Goal: Transaction & Acquisition: Purchase product/service

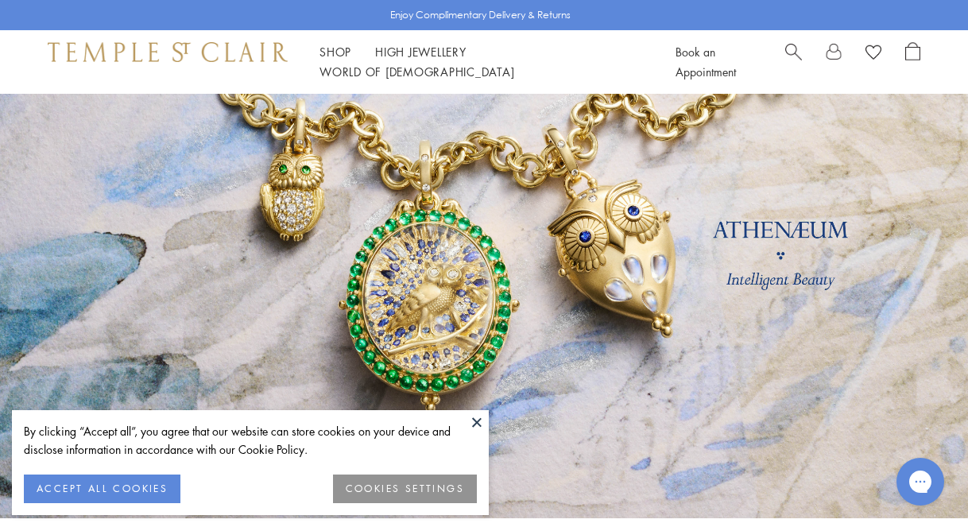
click at [477, 422] on button at bounding box center [477, 422] width 24 height 24
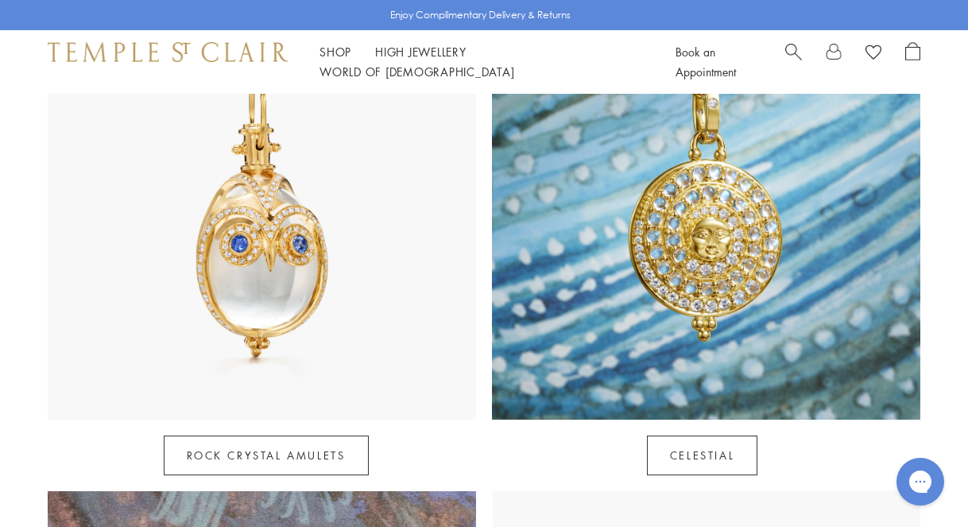
scroll to position [866, 0]
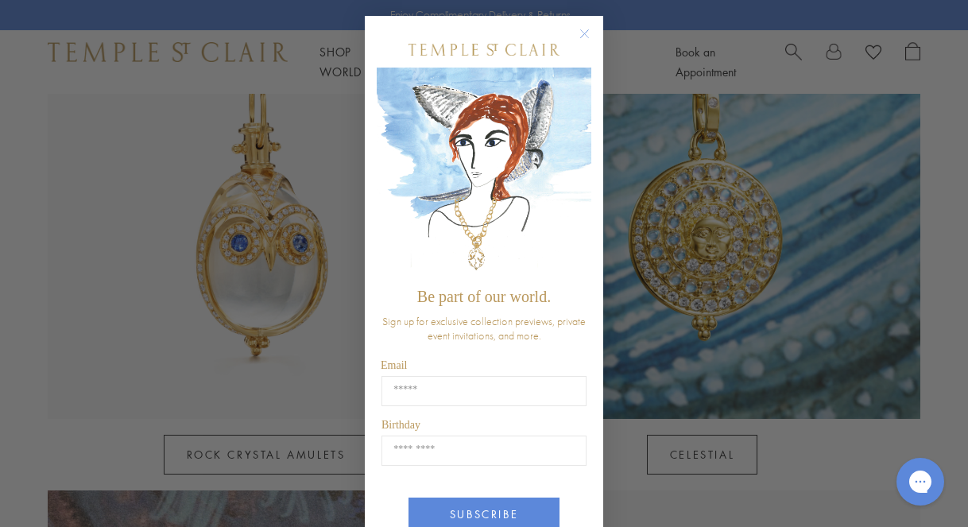
click at [586, 34] on circle "Close dialog" at bounding box center [584, 34] width 19 height 19
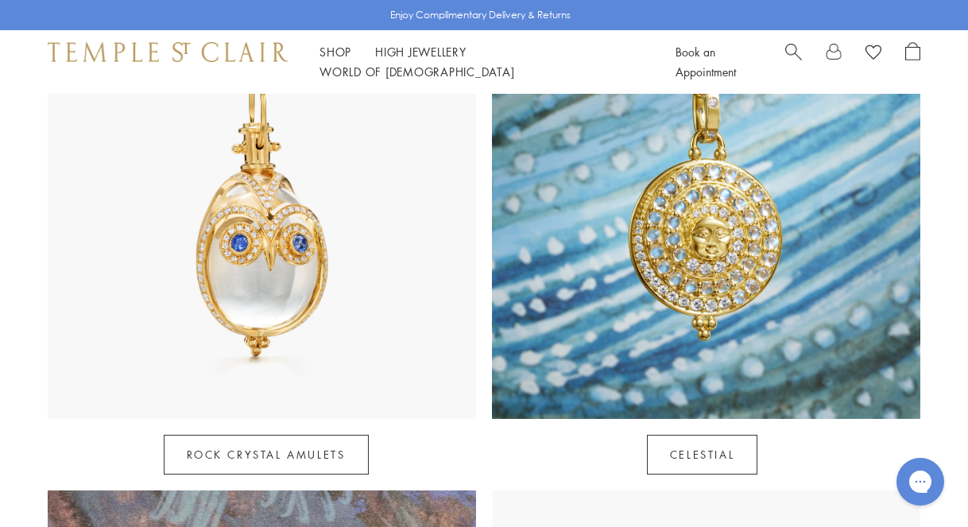
click at [792, 56] on span "Search" at bounding box center [793, 50] width 17 height 17
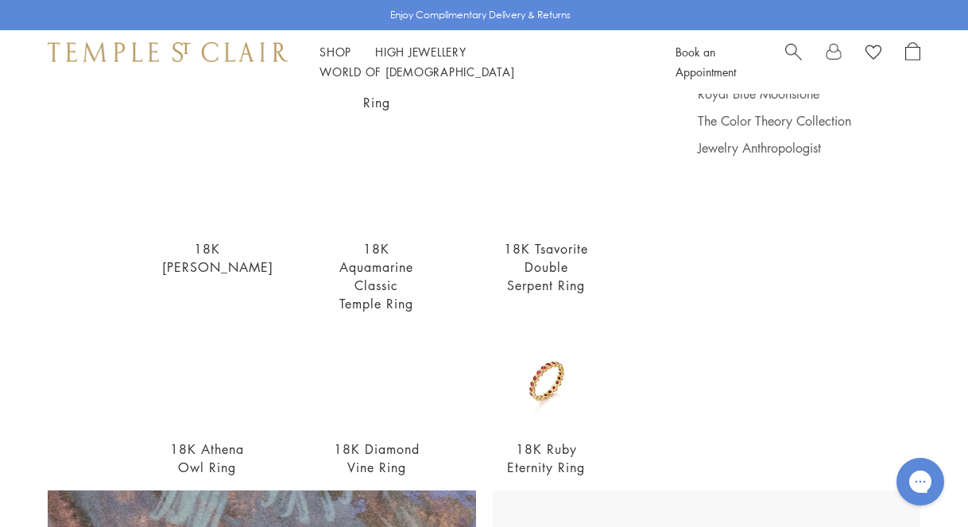
scroll to position [154, 0]
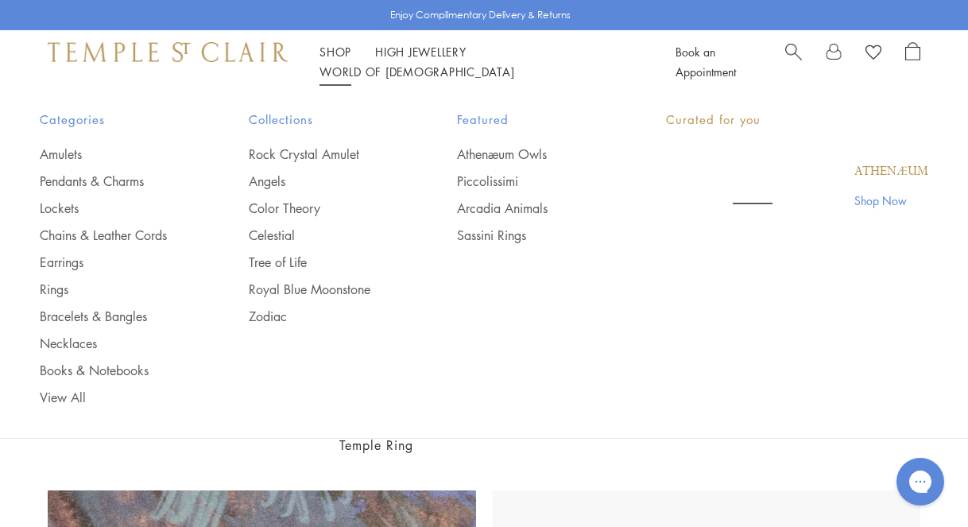
type input "****"
click at [337, 60] on link "Shop Shop" at bounding box center [335, 52] width 32 height 16
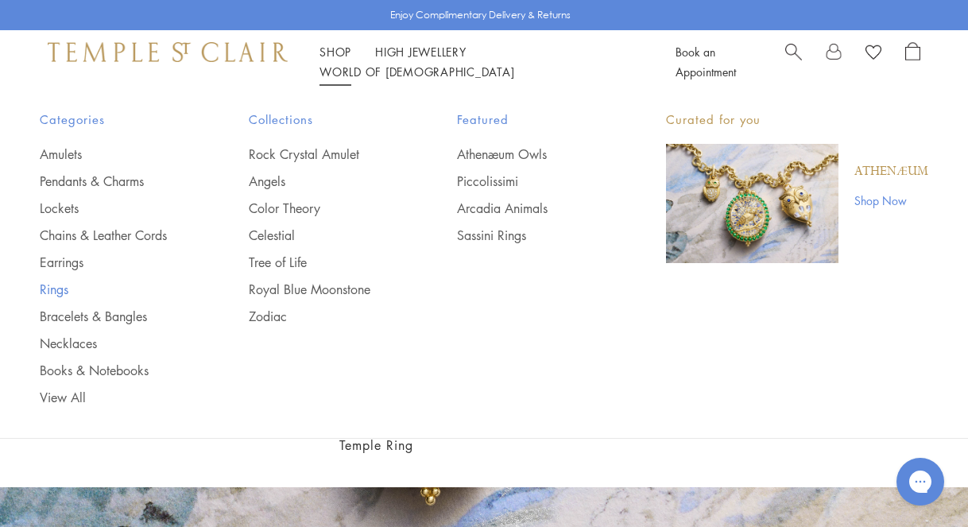
click at [58, 288] on link "Rings" at bounding box center [112, 288] width 145 height 17
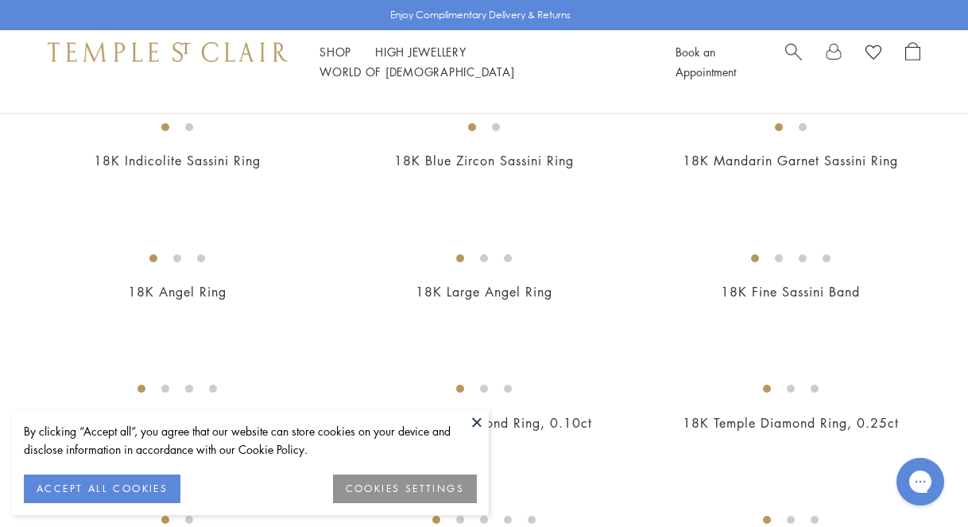
scroll to position [586, 0]
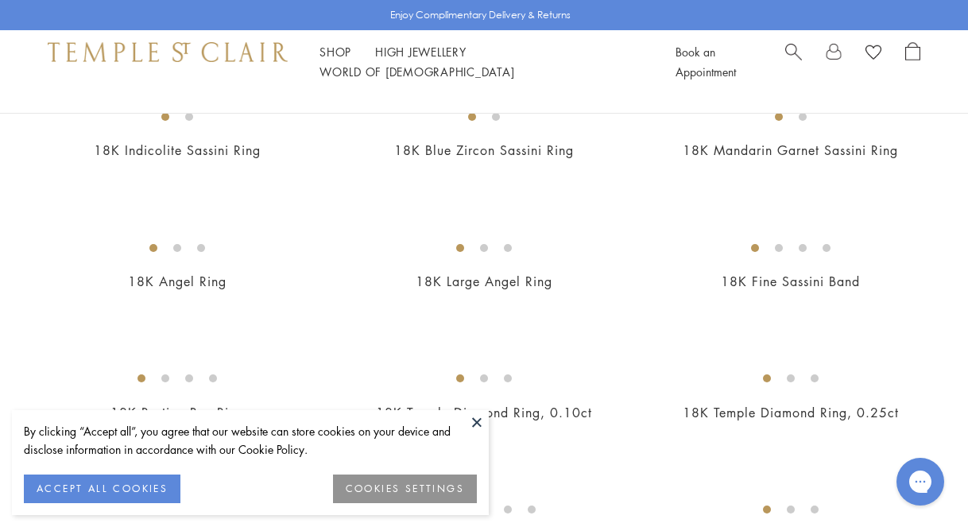
click at [478, 422] on button at bounding box center [477, 422] width 24 height 24
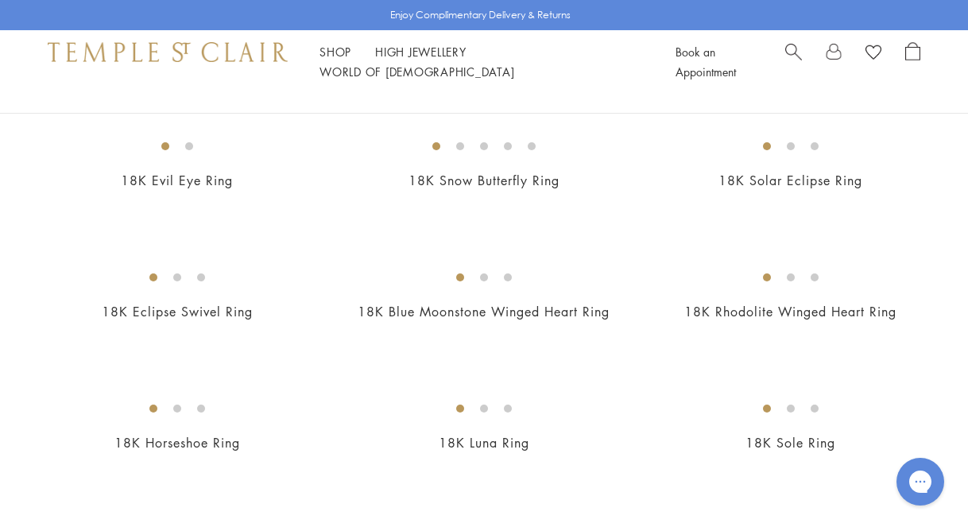
scroll to position [946, 0]
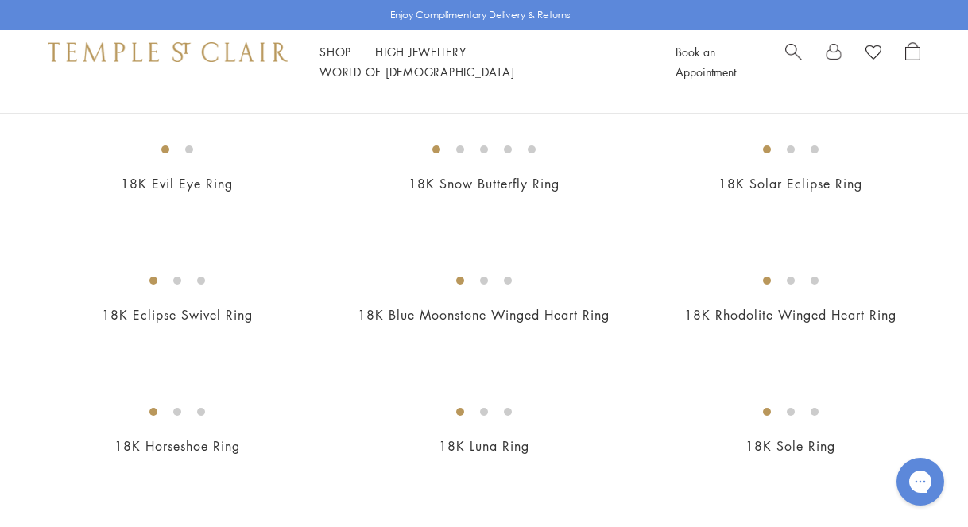
click at [0, 0] on img at bounding box center [0, 0] width 0 height 0
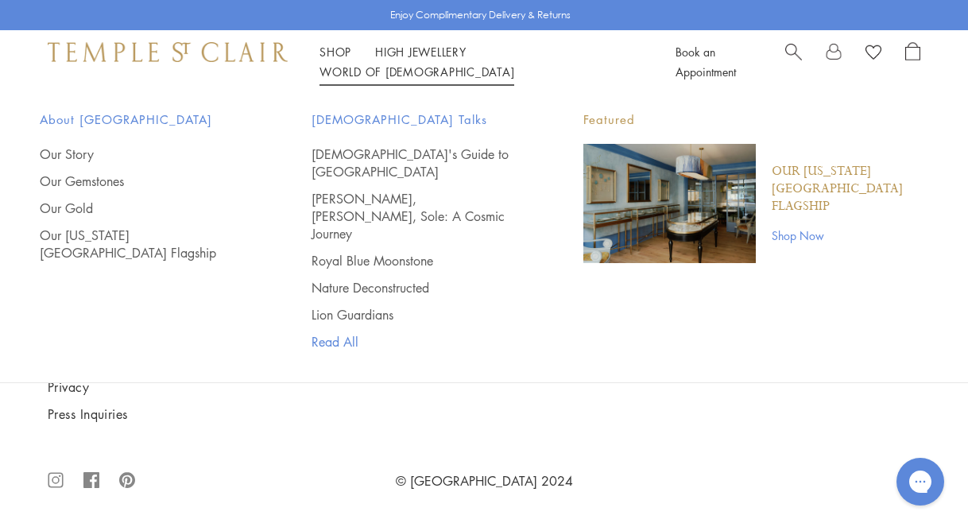
scroll to position [5994, 0]
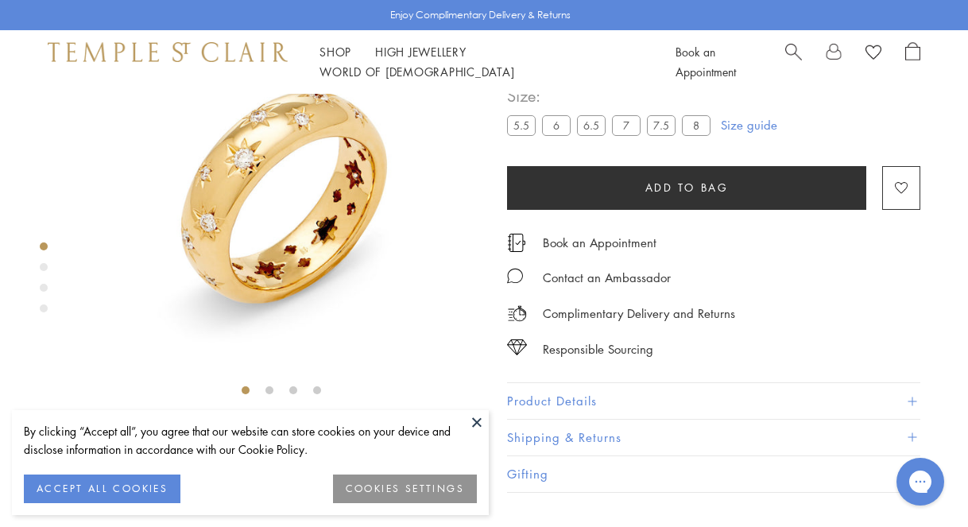
click at [487, 419] on button at bounding box center [477, 422] width 24 height 24
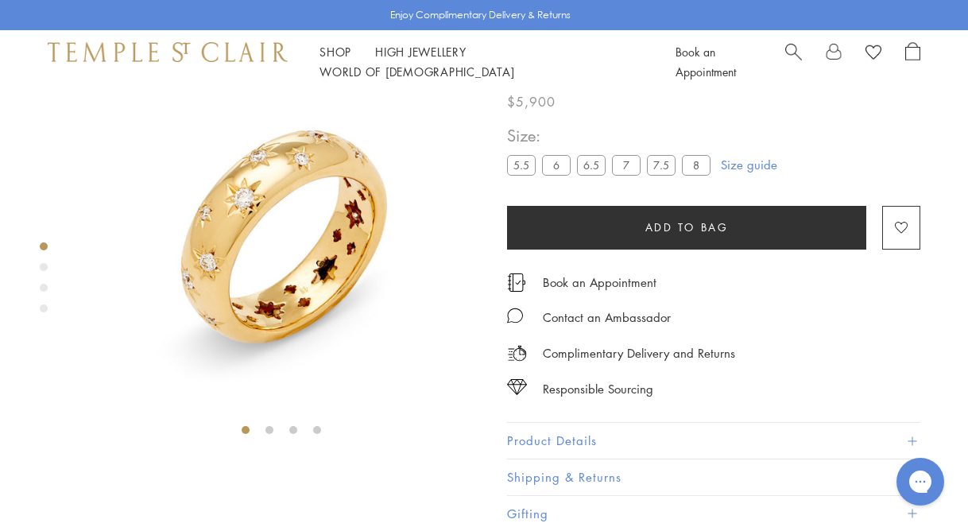
scroll to position [52, 0]
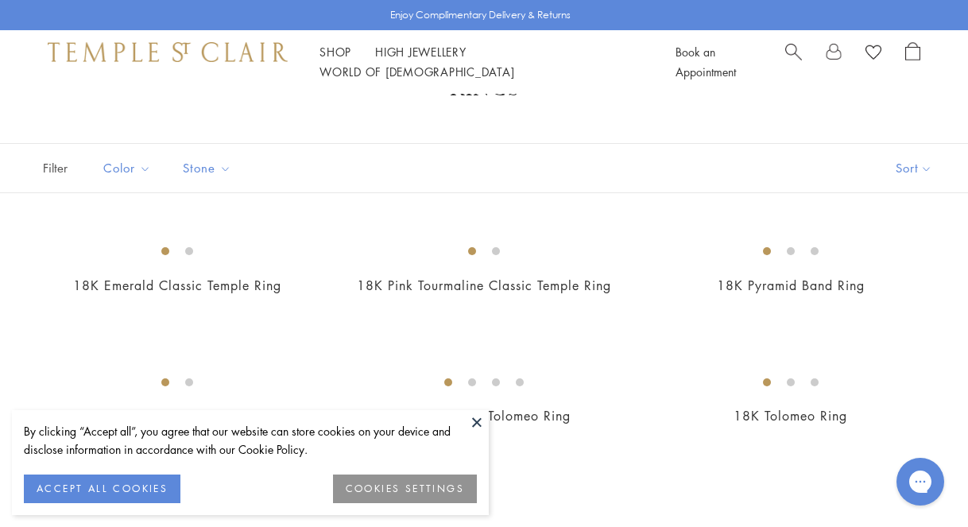
scroll to position [73, 0]
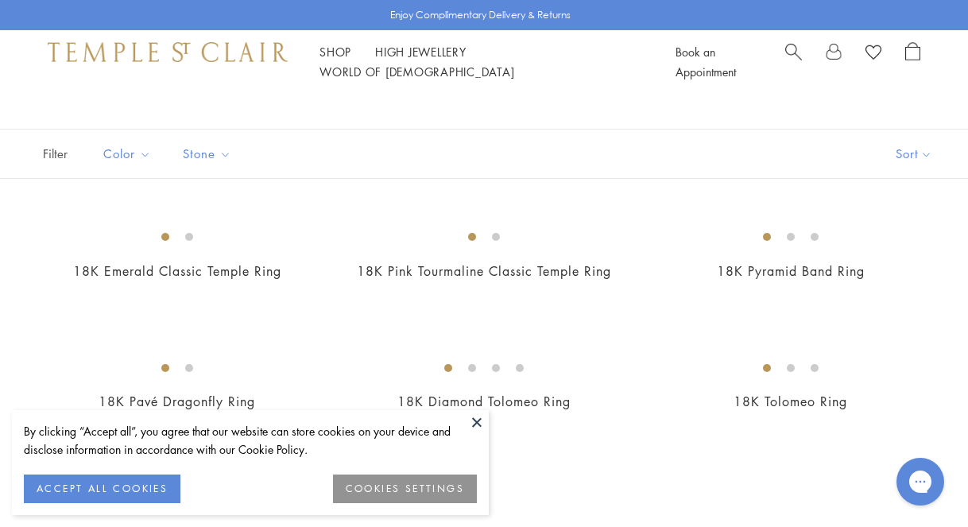
click at [476, 422] on button at bounding box center [477, 422] width 24 height 24
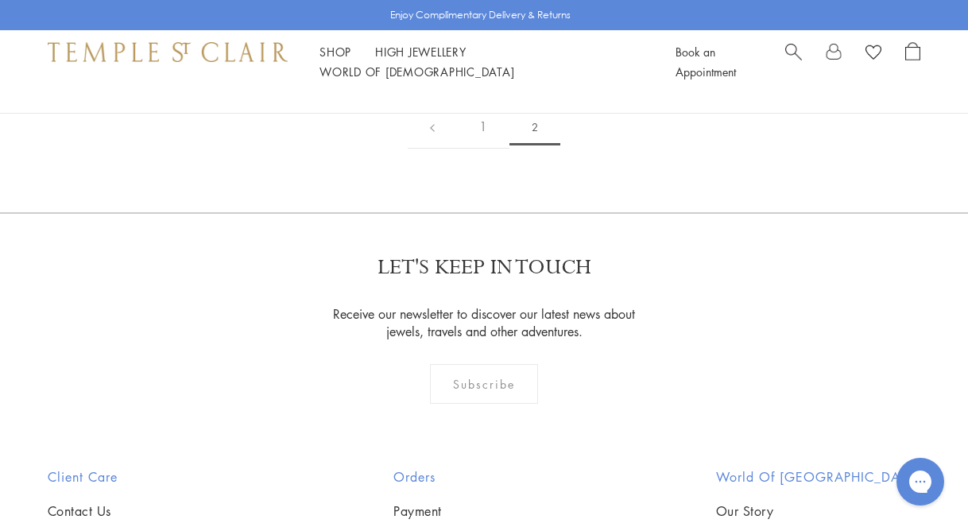
scroll to position [496, 0]
click at [0, 0] on img at bounding box center [0, 0] width 0 height 0
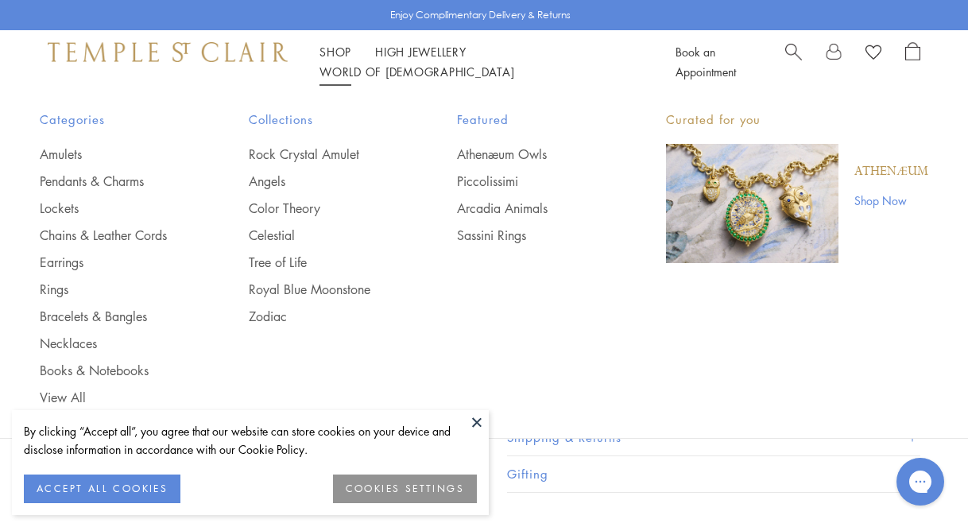
click at [338, 60] on link "Shop Shop" at bounding box center [335, 52] width 32 height 16
click at [64, 153] on link "Amulets" at bounding box center [112, 153] width 145 height 17
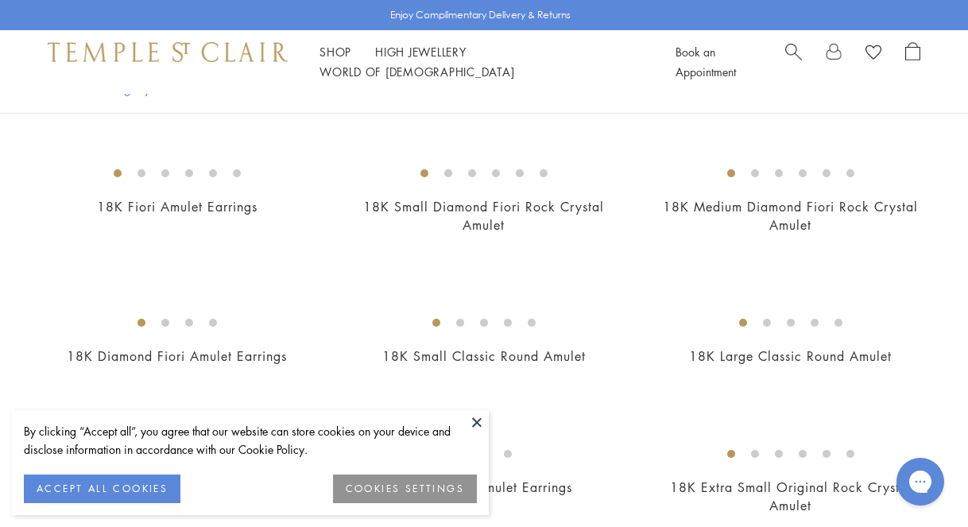
scroll to position [582, 0]
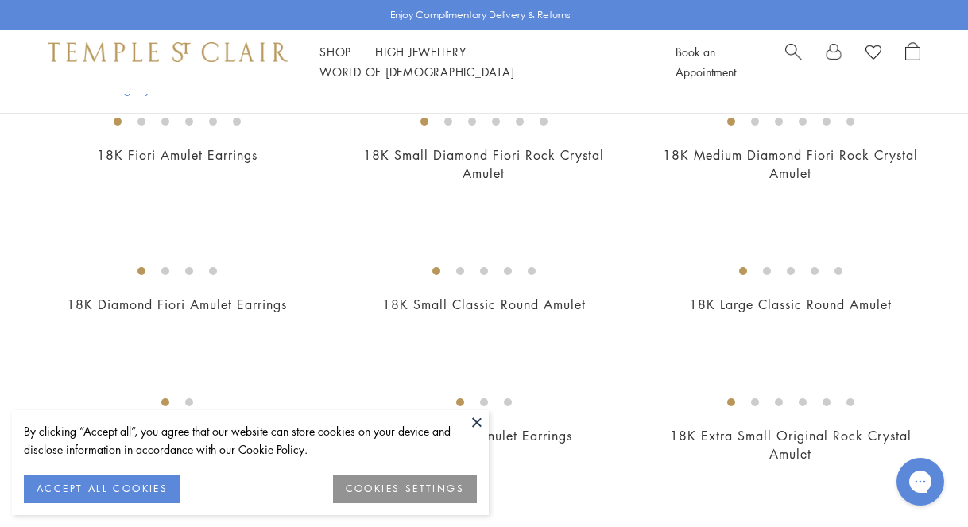
click at [477, 419] on button at bounding box center [477, 422] width 24 height 24
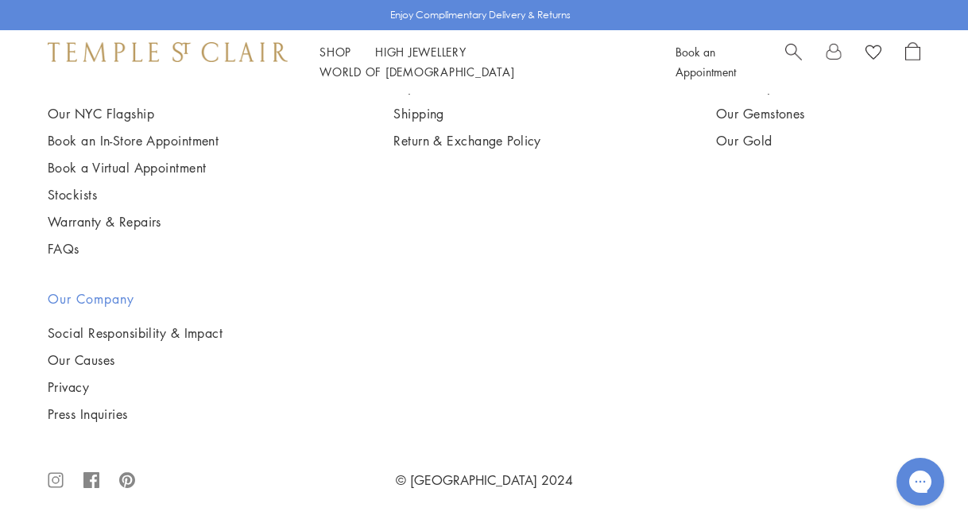
scroll to position [9272, 0]
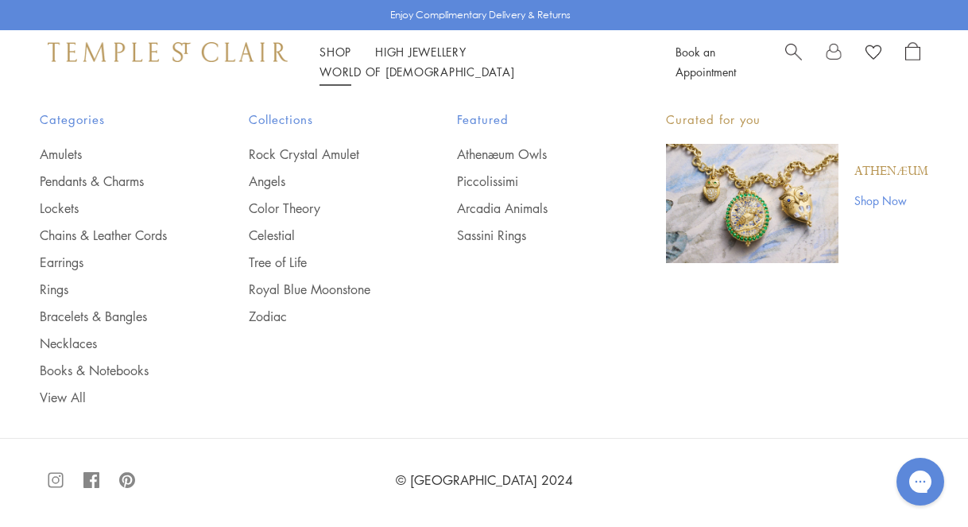
click at [338, 56] on link "Shop Shop" at bounding box center [335, 52] width 32 height 16
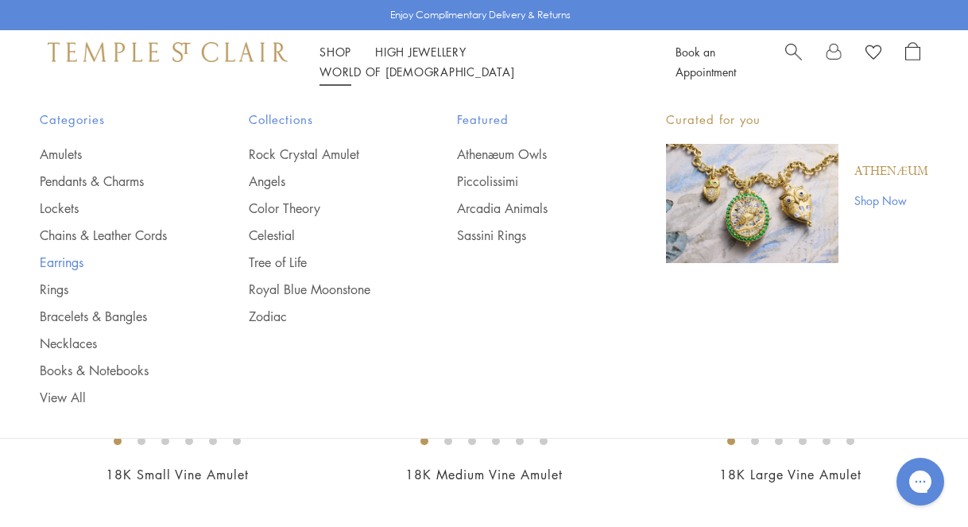
click at [66, 262] on link "Earrings" at bounding box center [112, 261] width 145 height 17
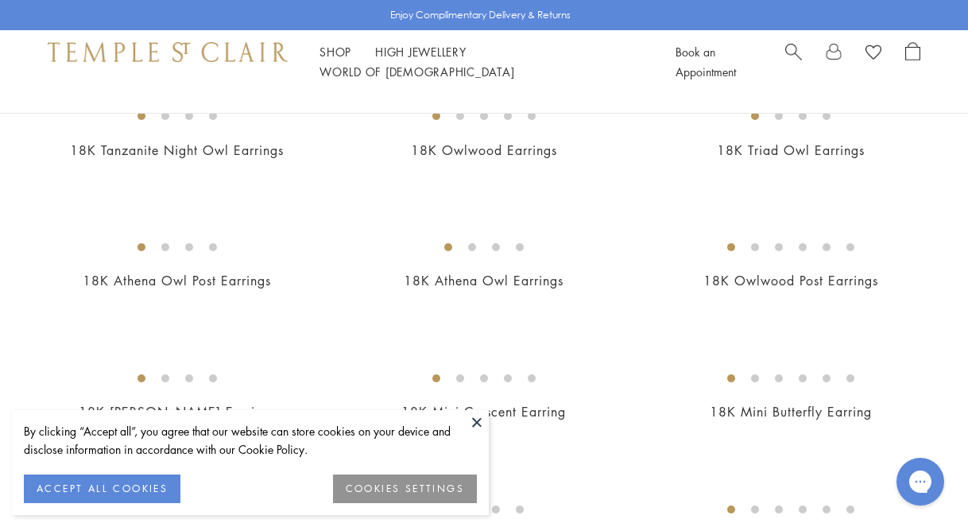
scroll to position [211, 0]
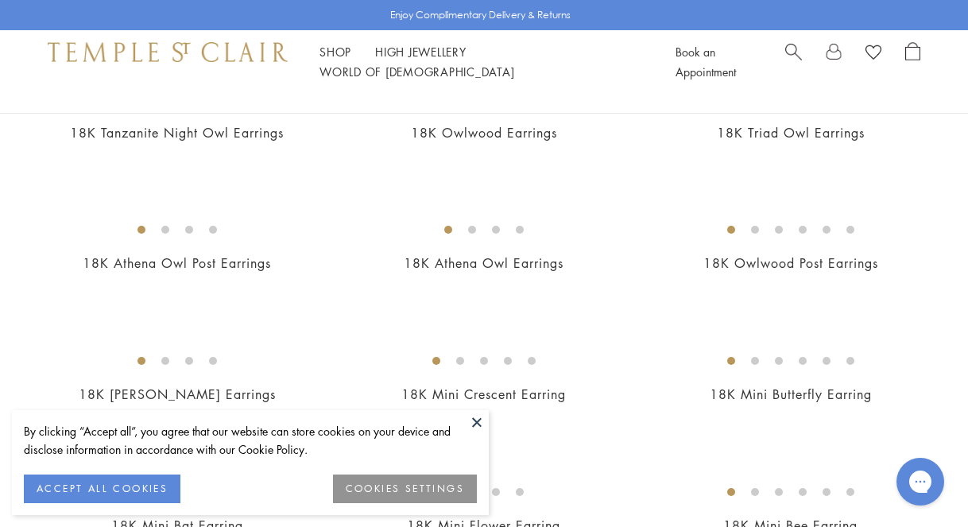
click at [479, 421] on button at bounding box center [477, 422] width 24 height 24
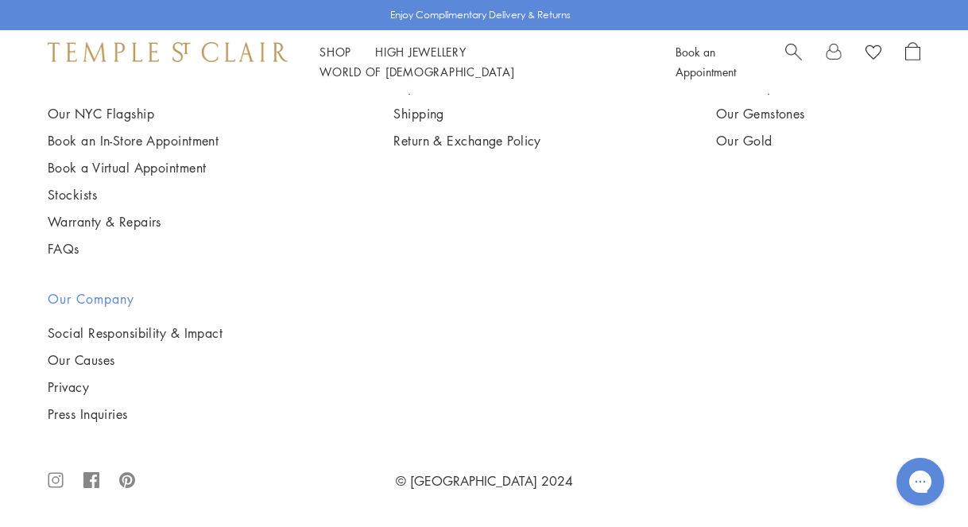
scroll to position [6785, 0]
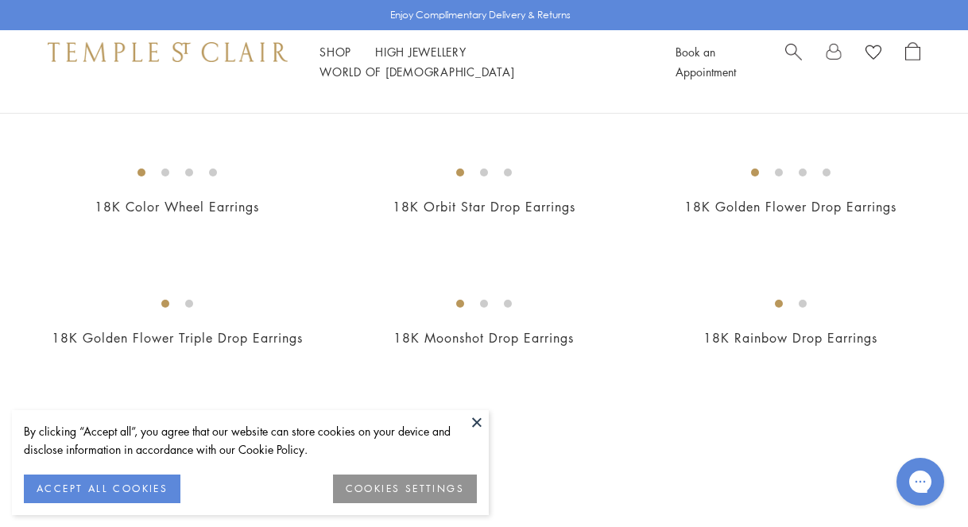
scroll to position [2009, 0]
click at [481, 419] on button at bounding box center [477, 422] width 24 height 24
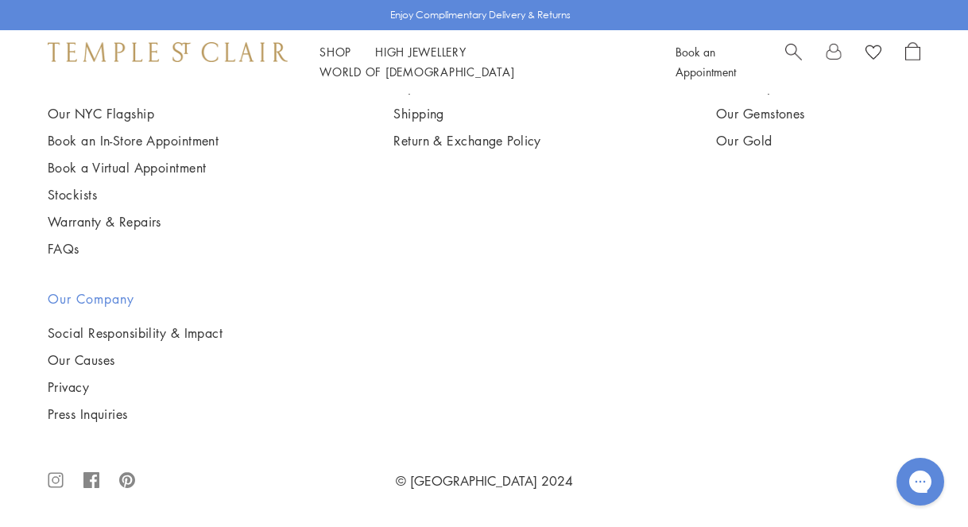
scroll to position [6549, 0]
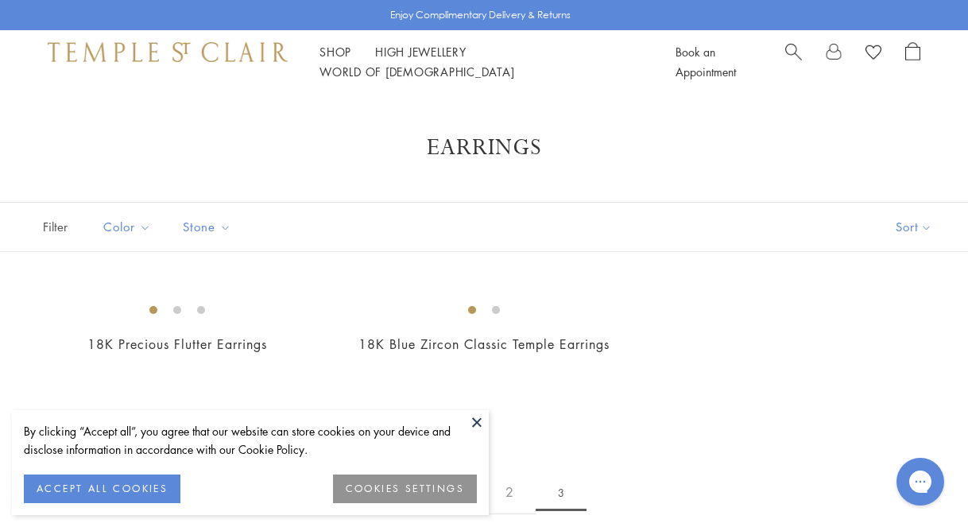
scroll to position [27, 0]
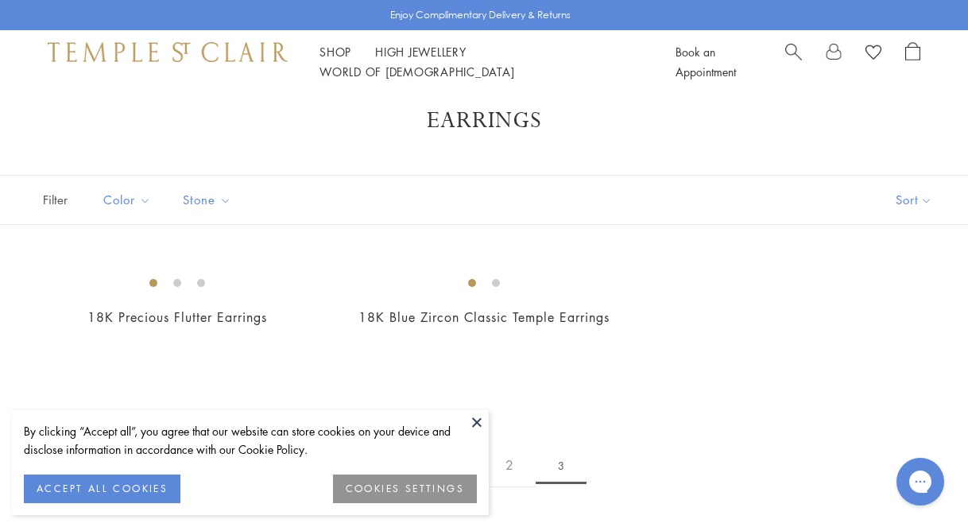
click at [484, 423] on button at bounding box center [477, 422] width 24 height 24
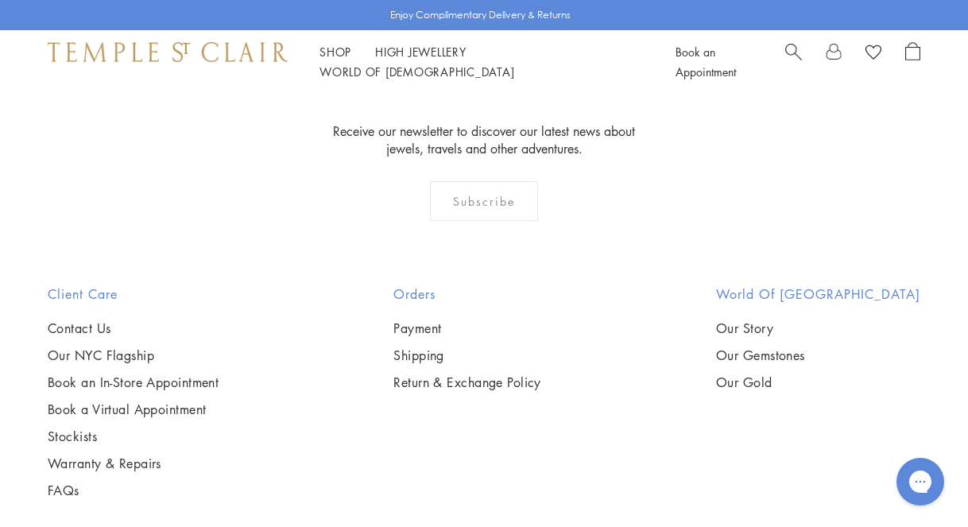
scroll to position [550, 0]
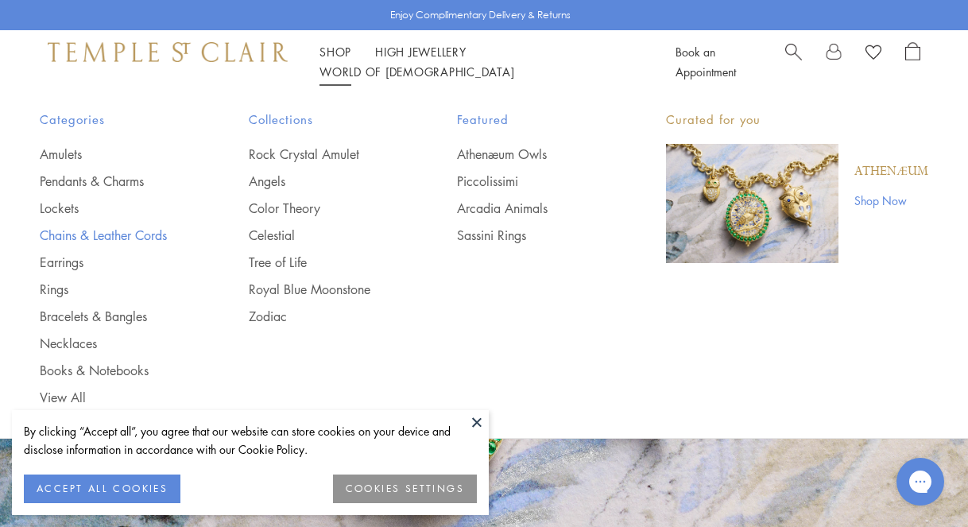
click at [106, 234] on link "Chains & Leather Cords" at bounding box center [112, 234] width 145 height 17
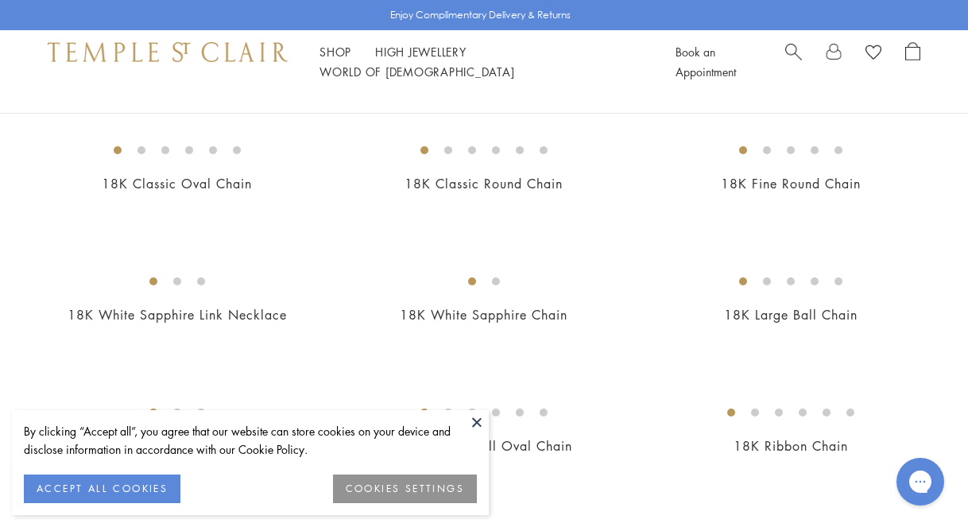
click at [483, 422] on button at bounding box center [477, 422] width 24 height 24
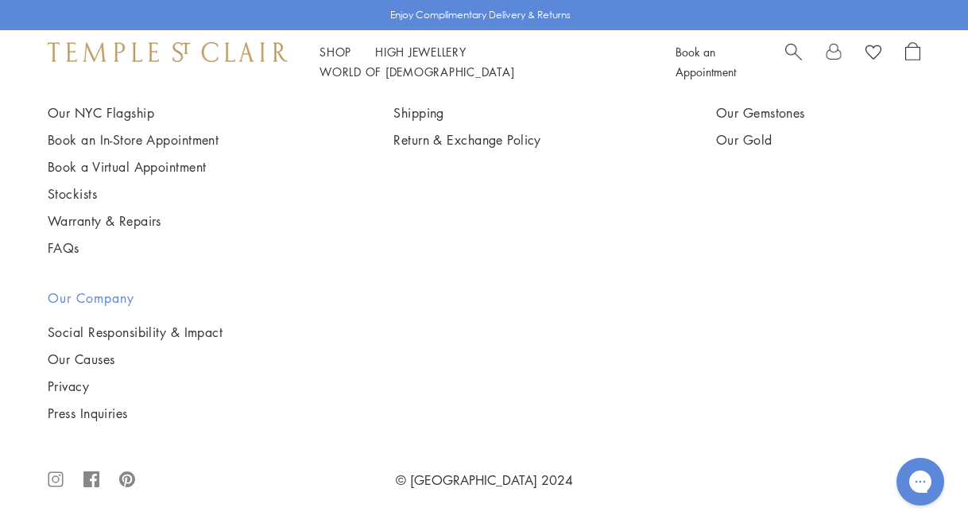
scroll to position [2089, 0]
click at [0, 0] on img at bounding box center [0, 0] width 0 height 0
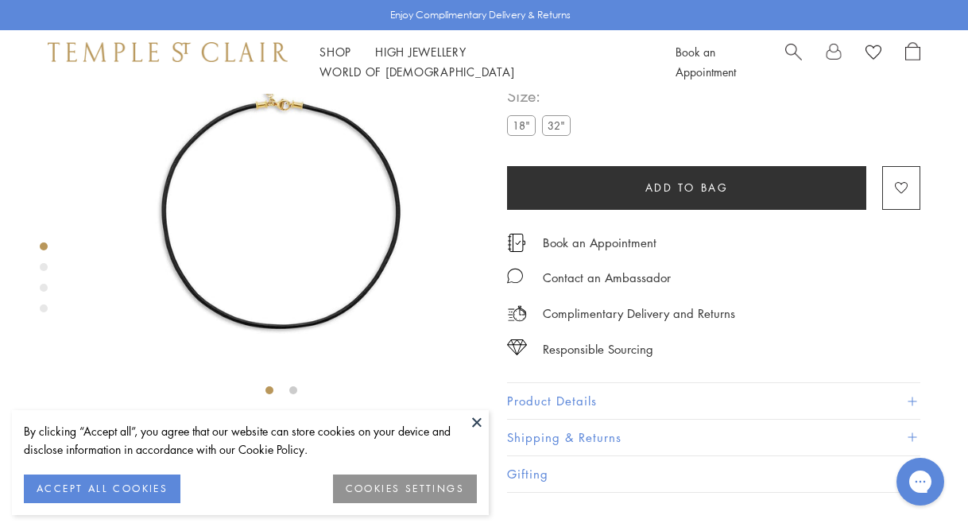
click at [558, 135] on label "32"" at bounding box center [556, 125] width 29 height 20
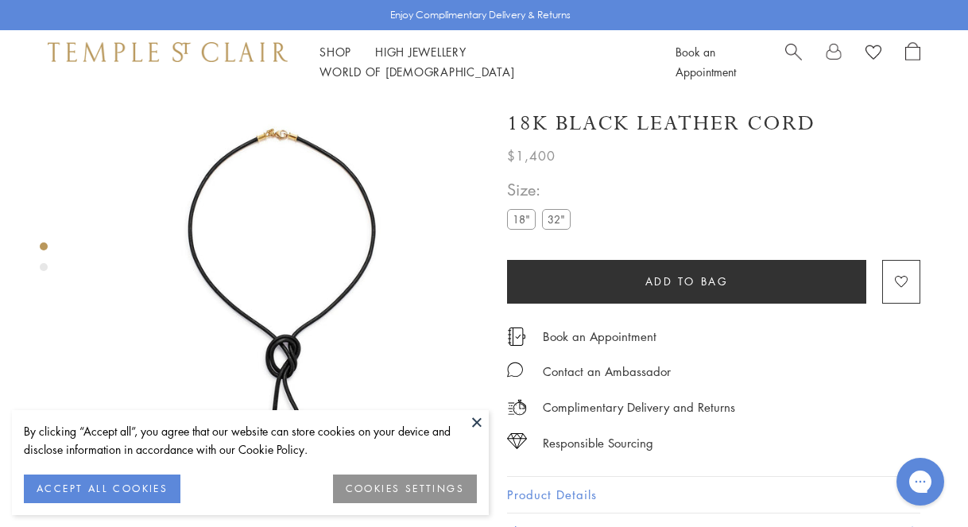
click at [555, 222] on label "32"" at bounding box center [556, 219] width 29 height 20
click at [666, 277] on button "Add to bag" at bounding box center [686, 282] width 359 height 44
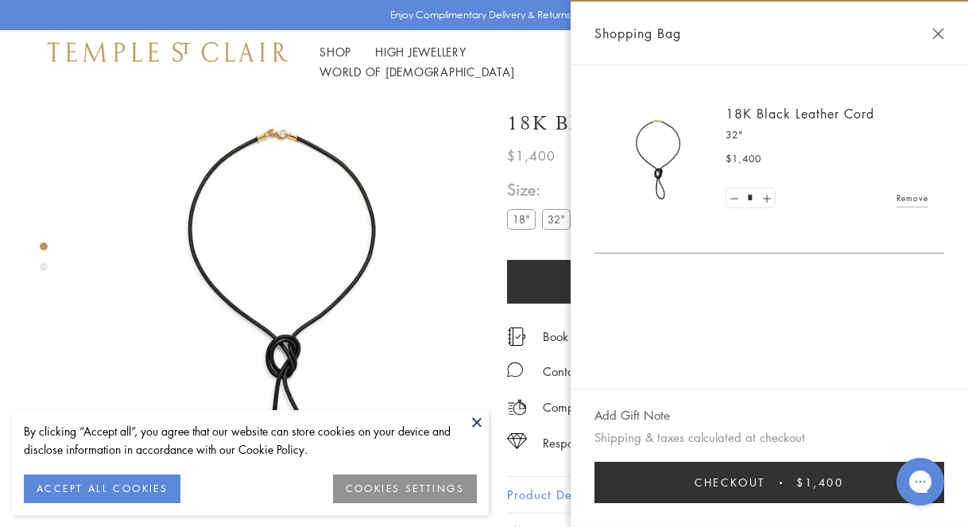
click at [939, 33] on button "Close Shopping Bag" at bounding box center [938, 34] width 12 height 12
